Goal: Transaction & Acquisition: Purchase product/service

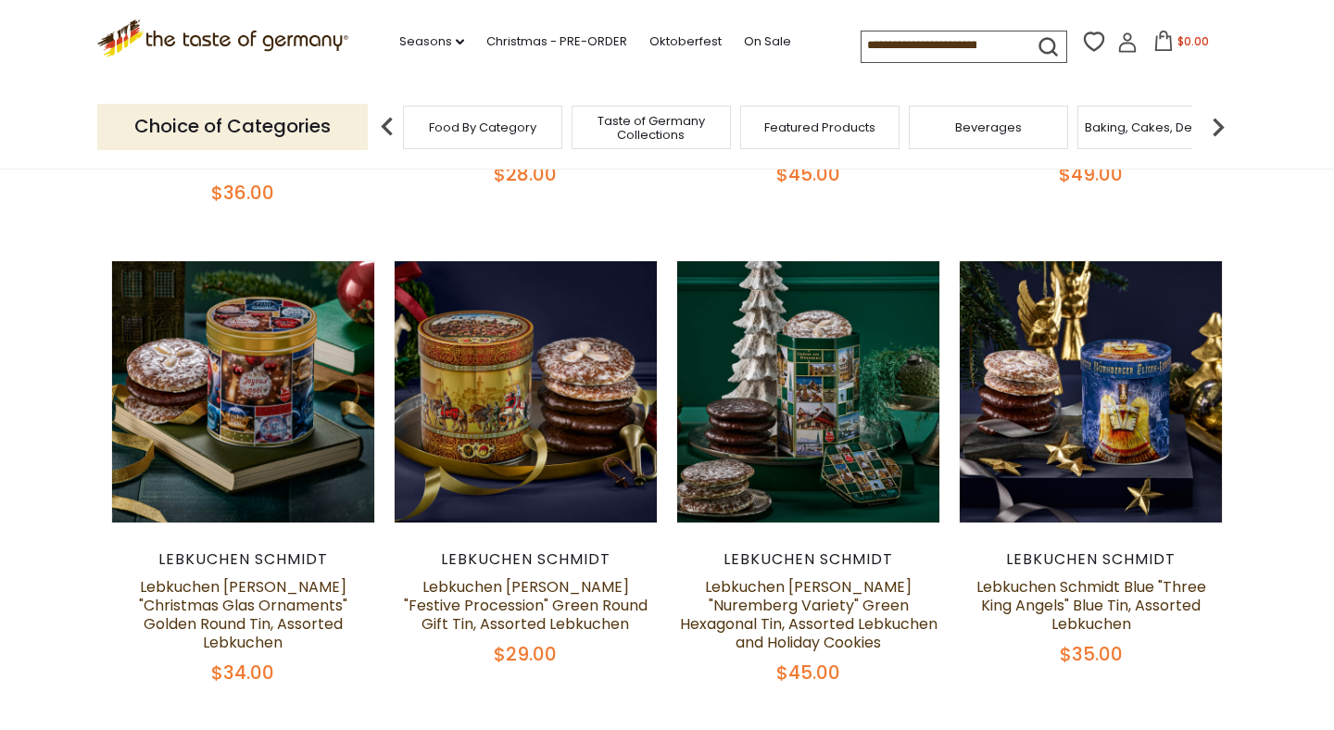
scroll to position [712, 0]
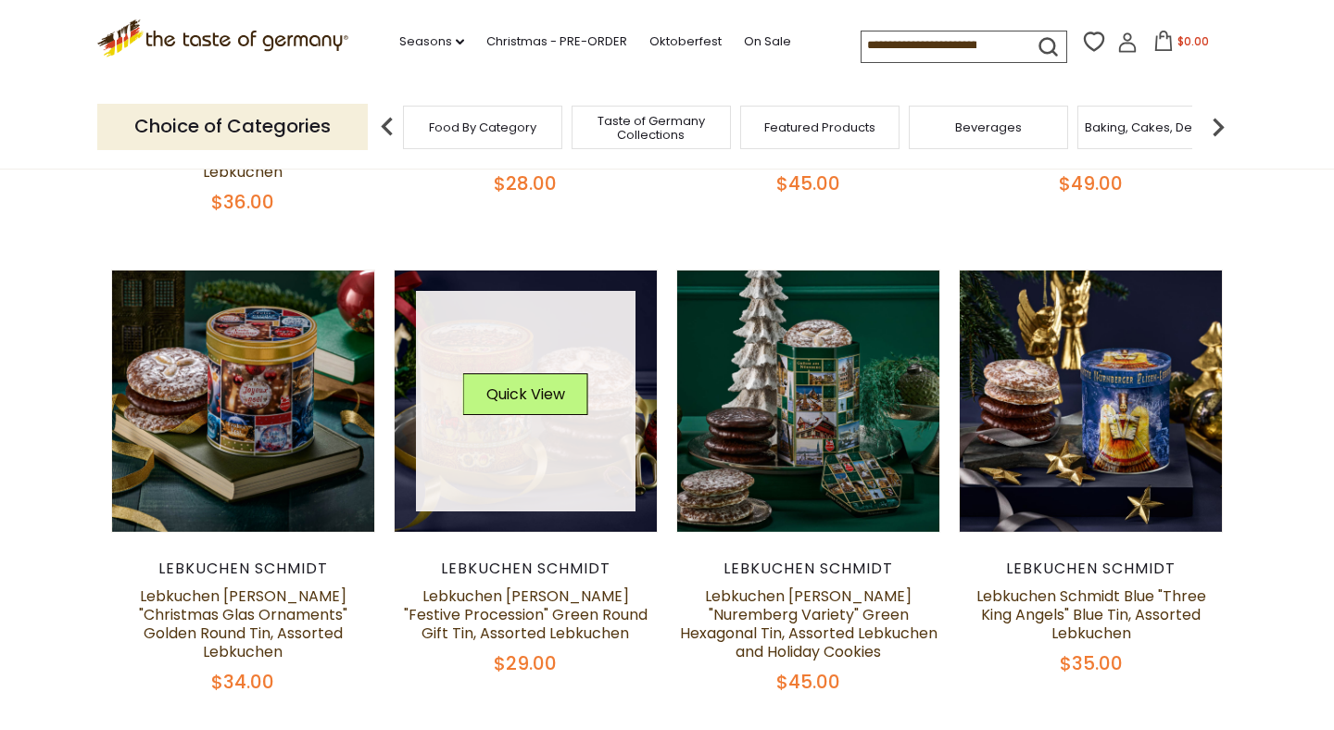
click at [435, 403] on link at bounding box center [526, 401] width 221 height 221
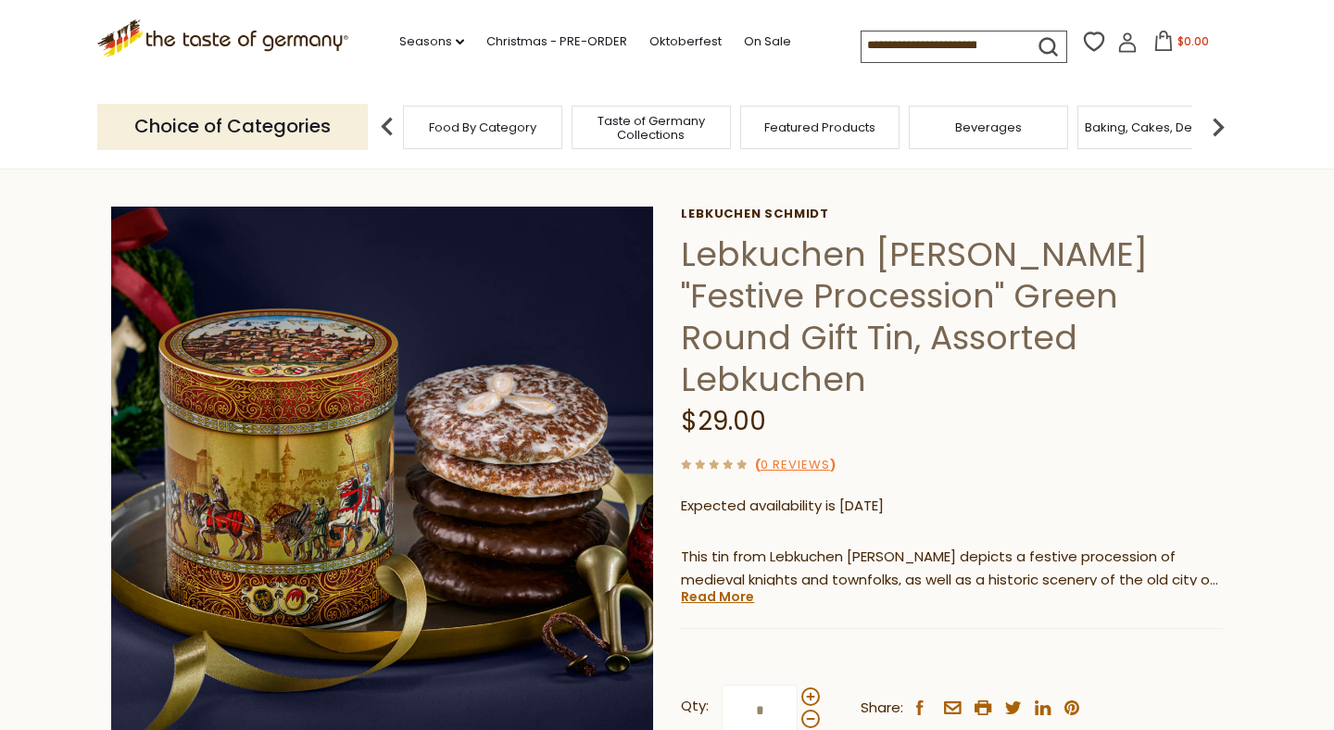
scroll to position [42, 0]
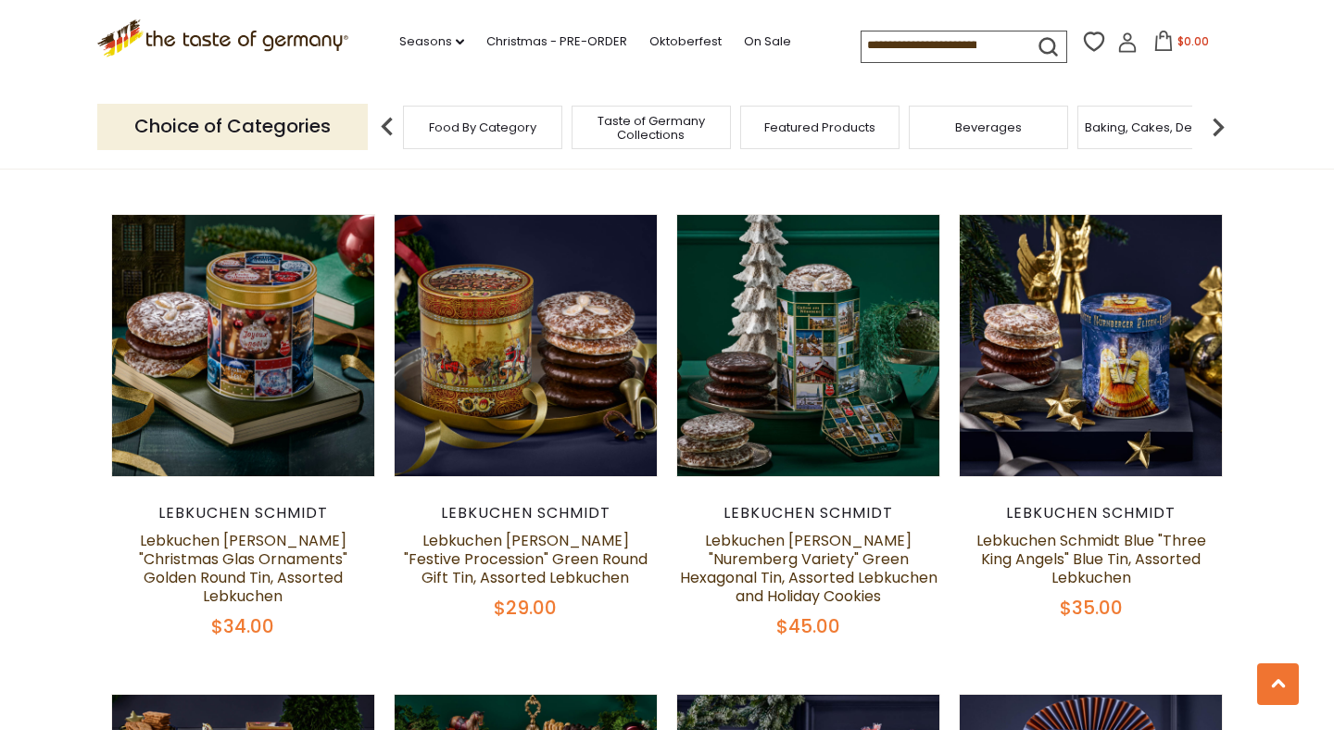
scroll to position [747, 0]
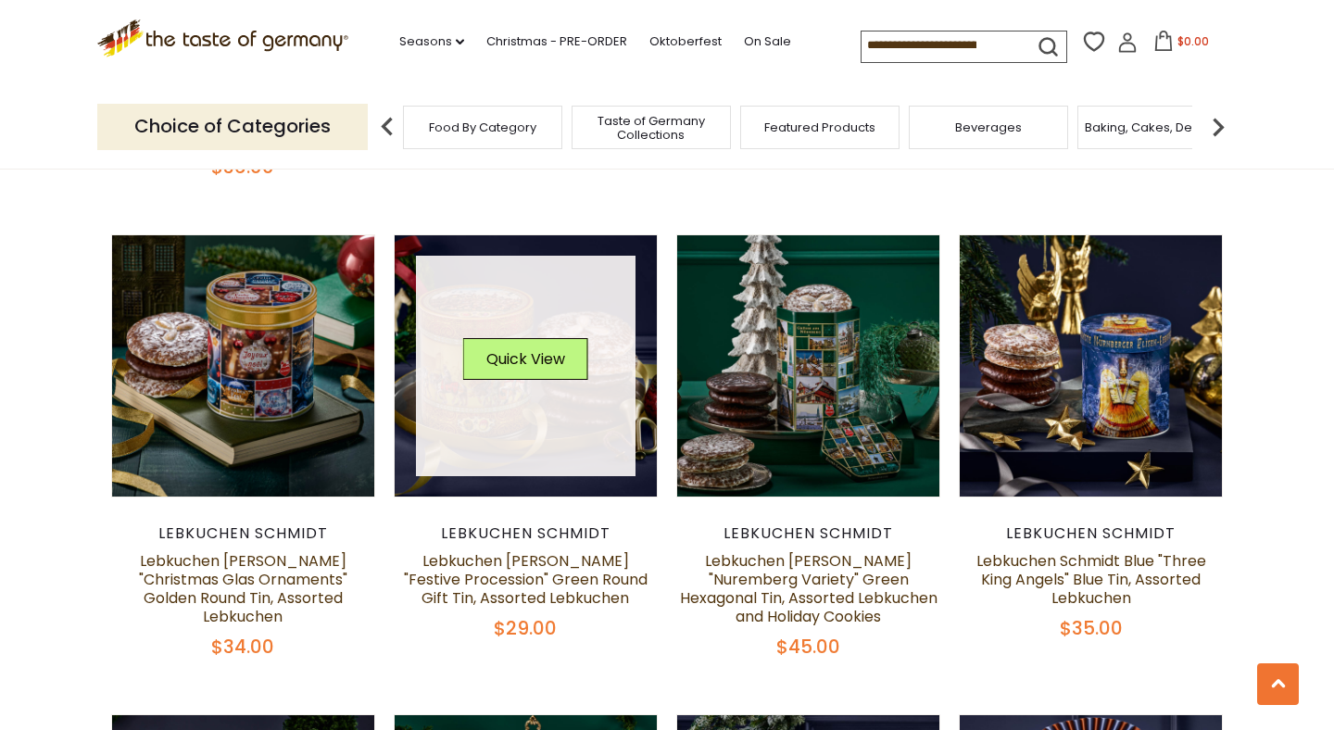
click at [512, 338] on button "Quick View" at bounding box center [525, 359] width 125 height 42
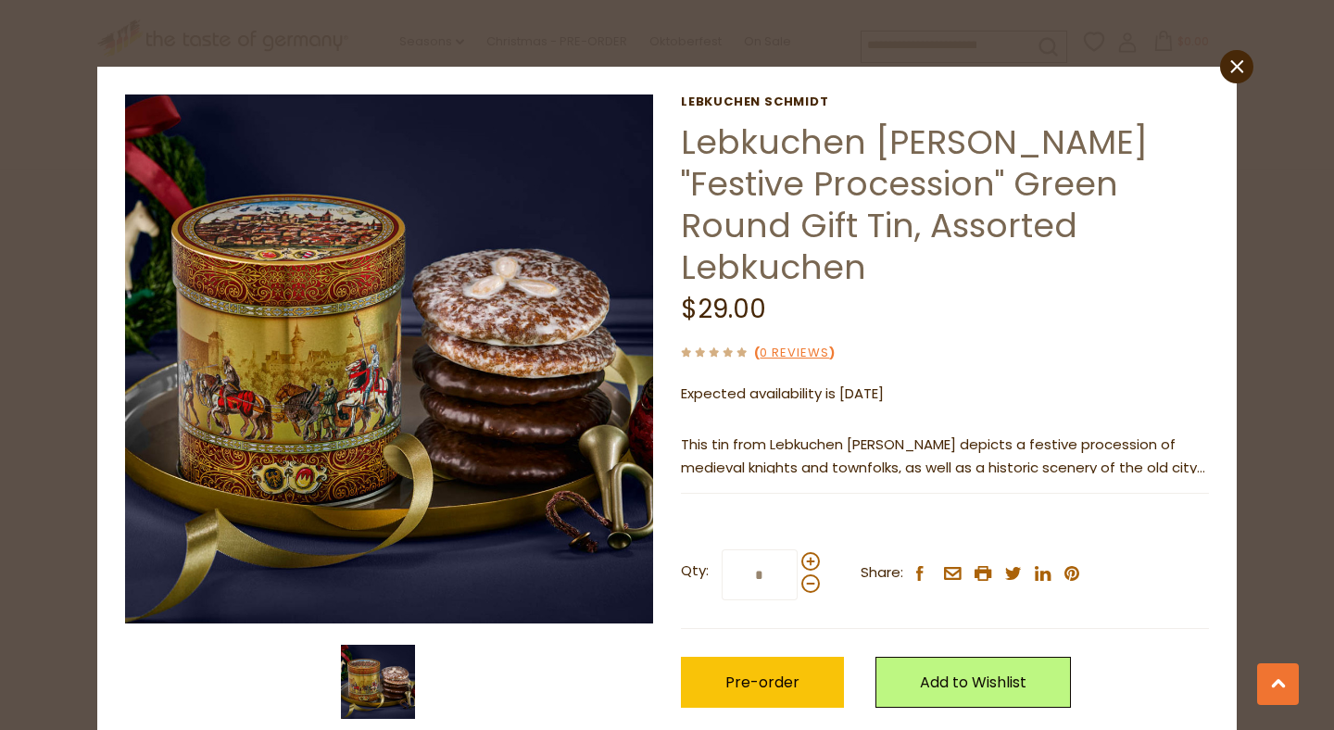
scroll to position [32, 0]
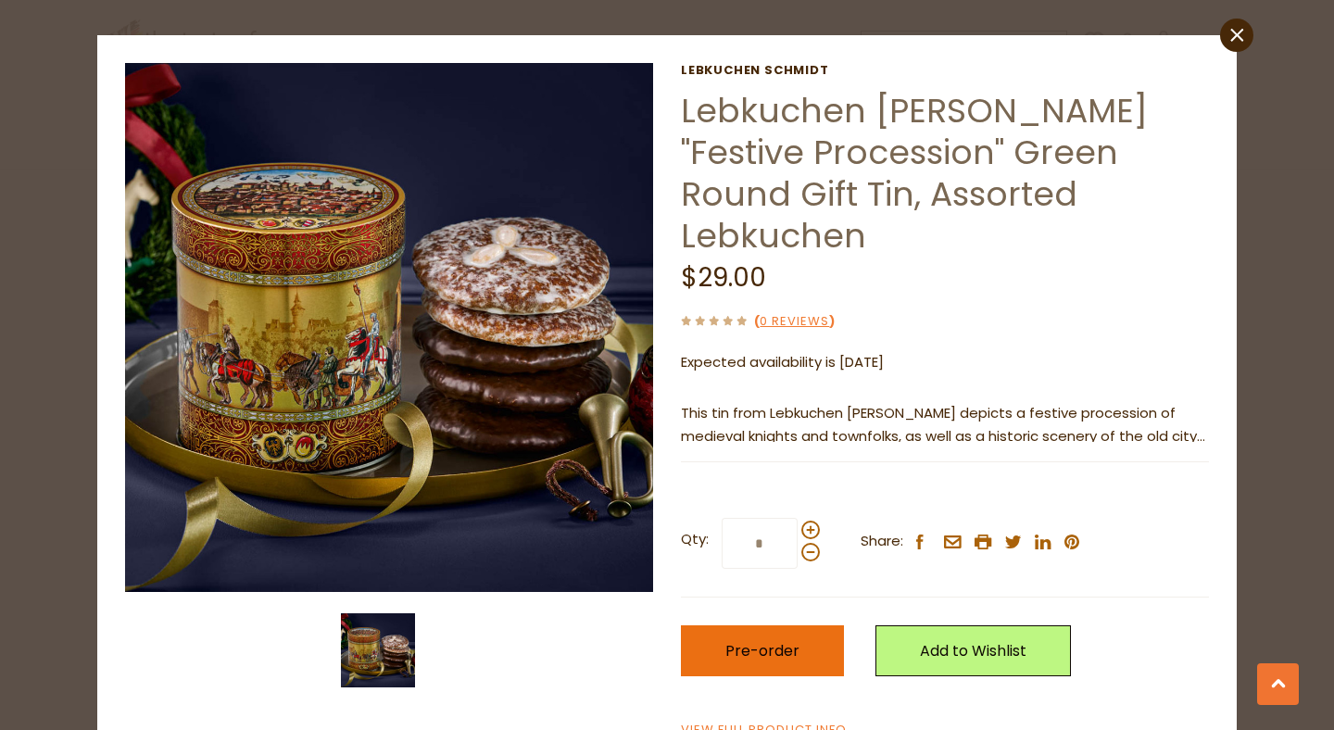
click at [784, 626] on button "Pre-order" at bounding box center [762, 651] width 163 height 51
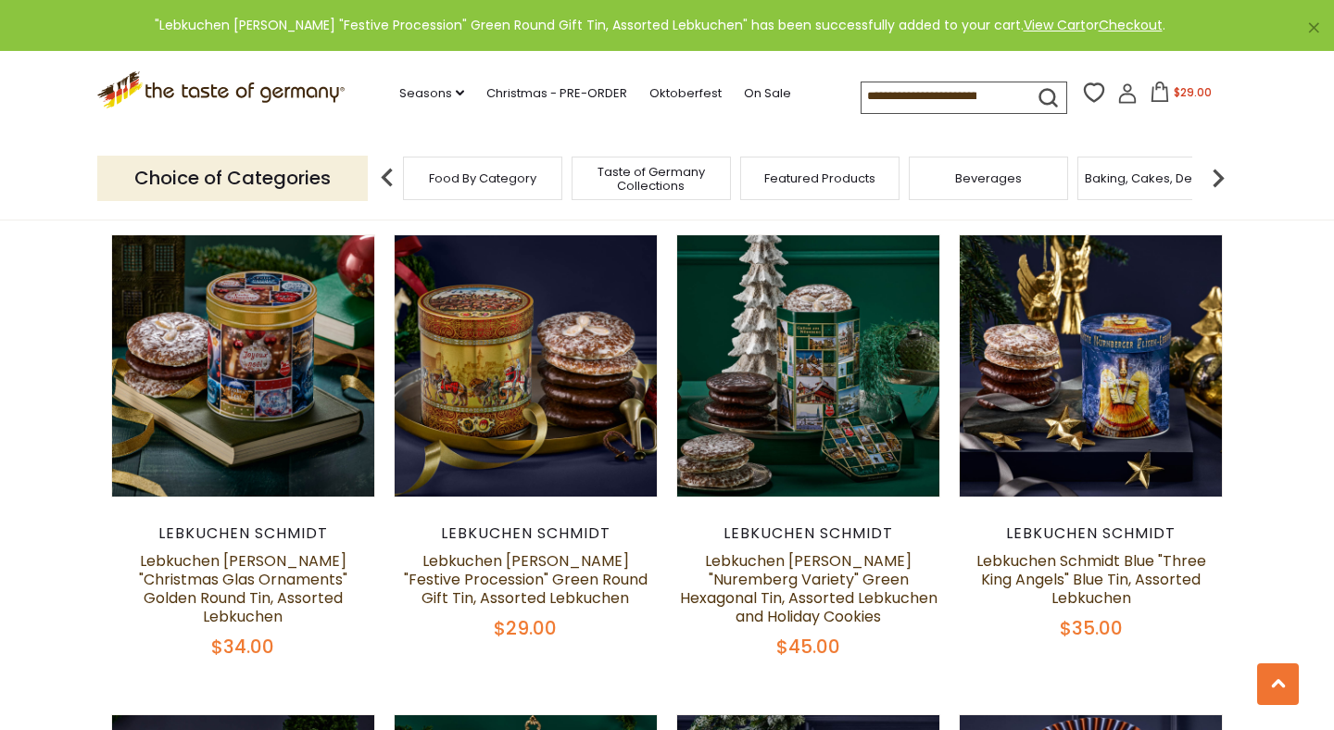
click at [1189, 95] on span "$29.00" at bounding box center [1193, 92] width 38 height 16
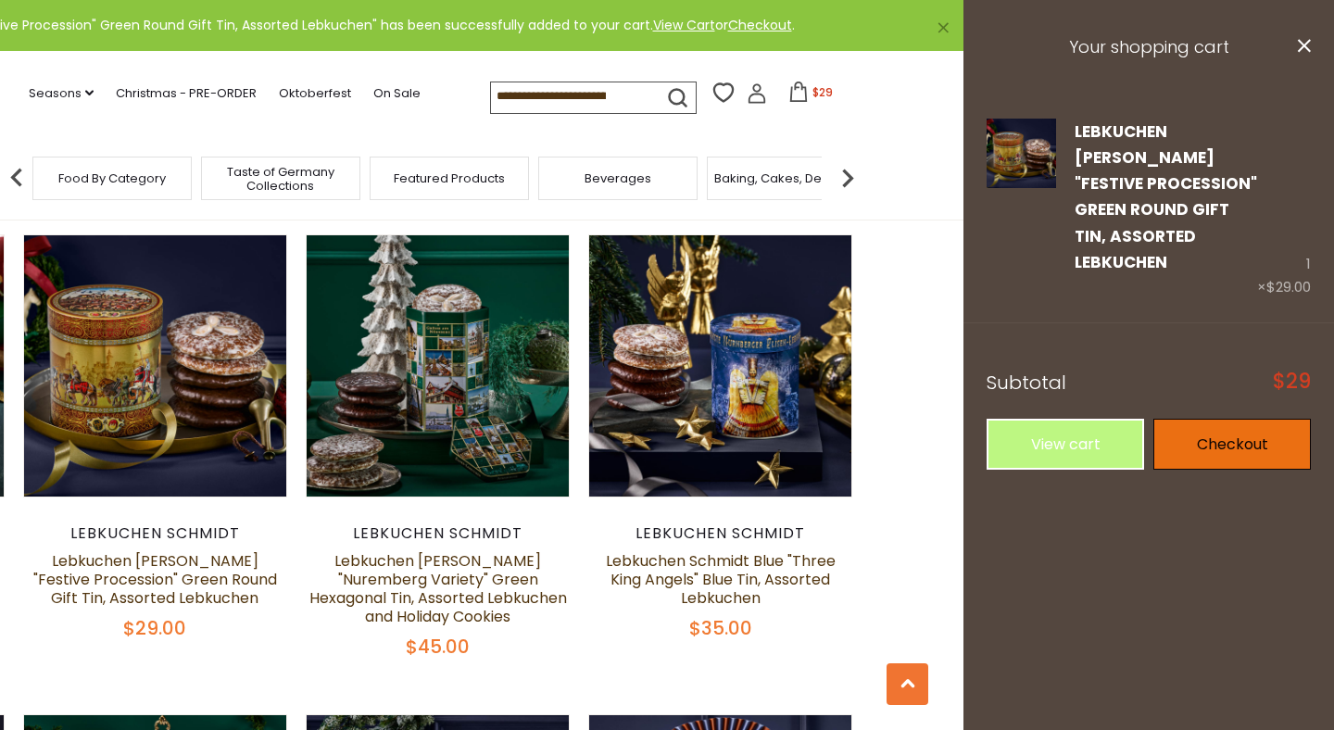
click at [1207, 419] on link "Checkout" at bounding box center [1233, 444] width 158 height 51
